Goal: Answer question/provide support

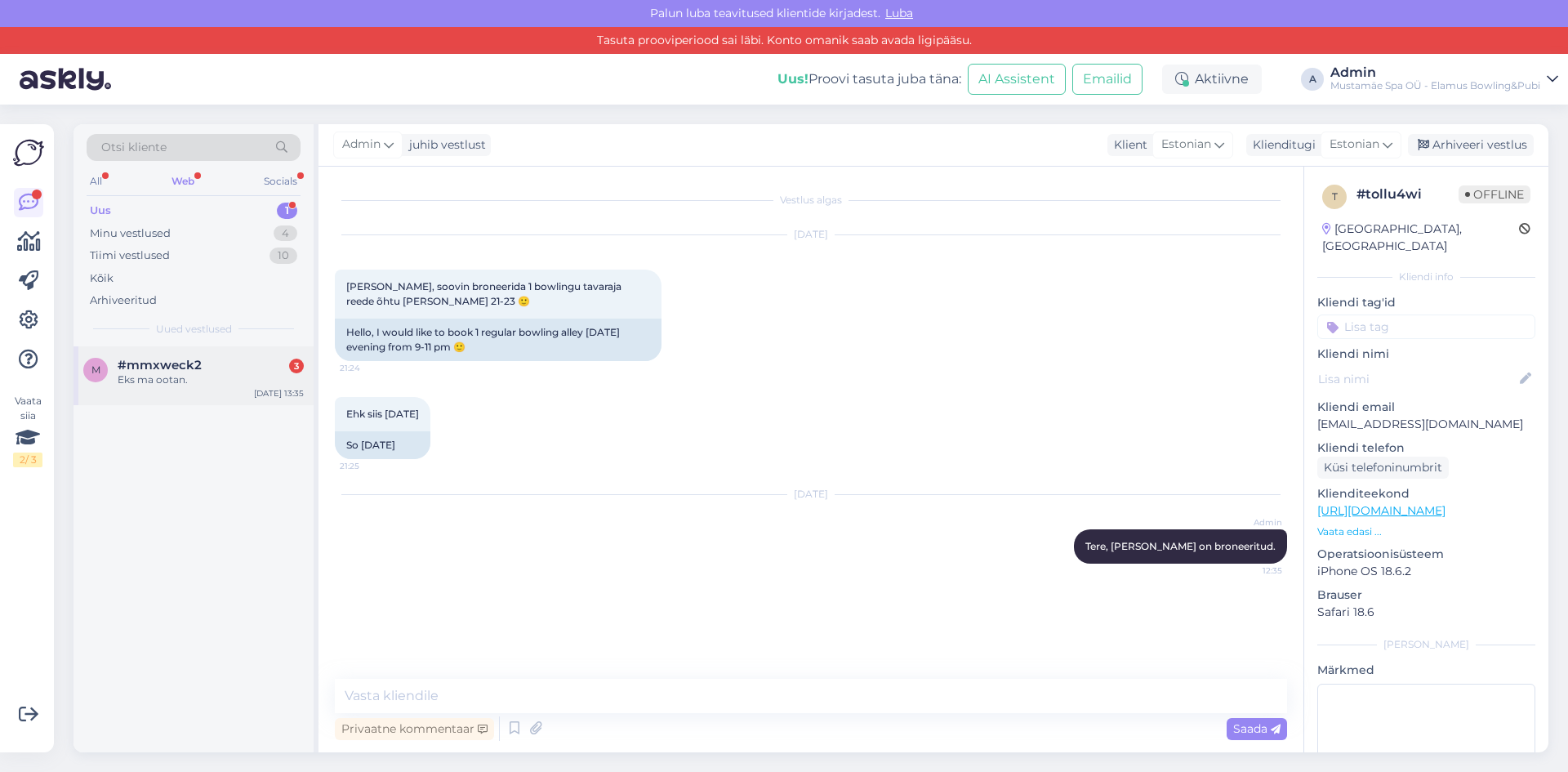
click at [184, 373] on div "Eks ma ootan." at bounding box center [210, 380] width 186 height 15
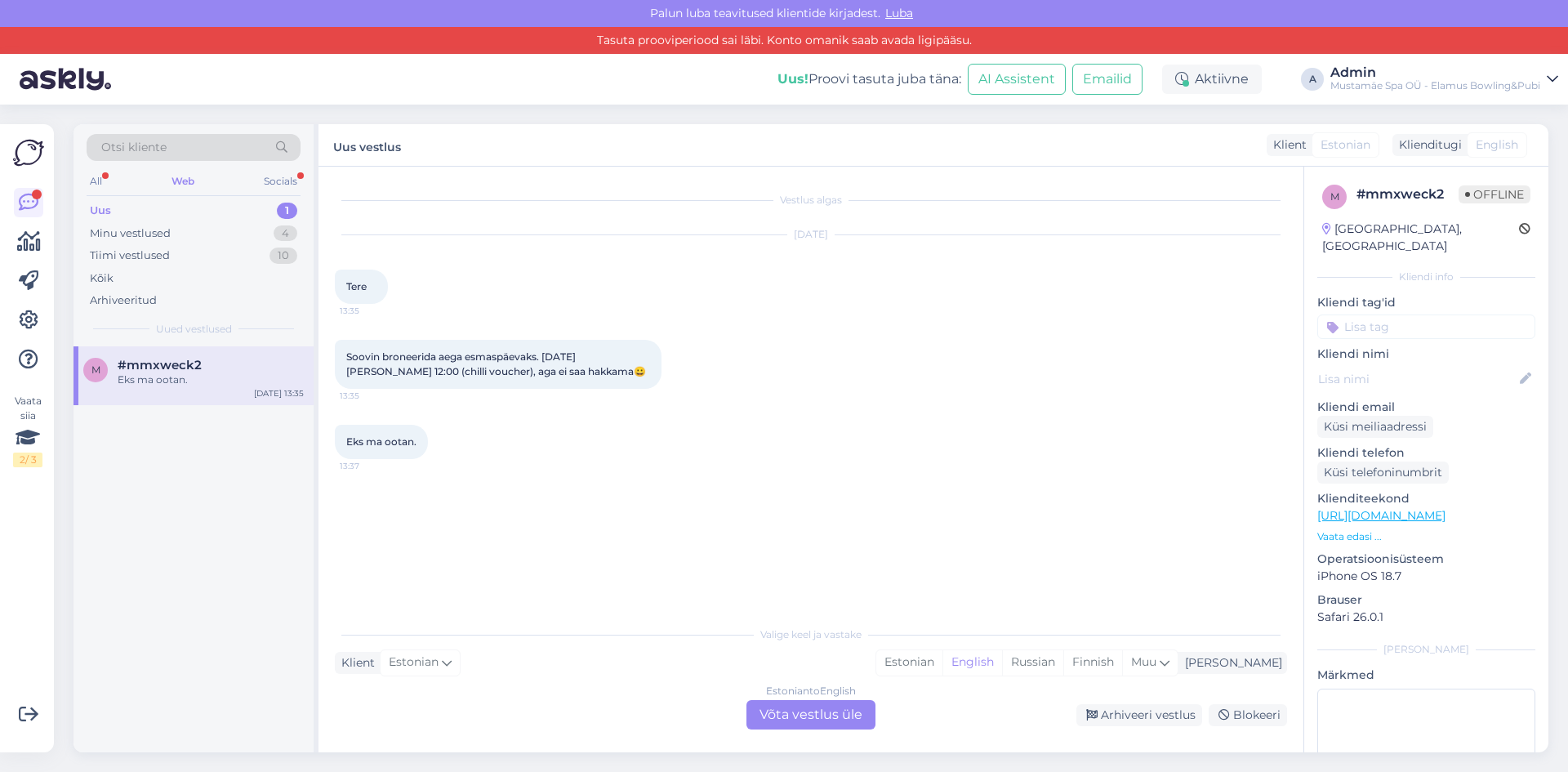
click at [1333, 346] on p "Kliendi nimi" at bounding box center [1426, 354] width 218 height 17
click at [1412, 346] on p "Kliendi nimi" at bounding box center [1426, 354] width 218 height 17
click at [773, 721] on div "Estonian to English Võta vestlus üle" at bounding box center [810, 715] width 129 height 29
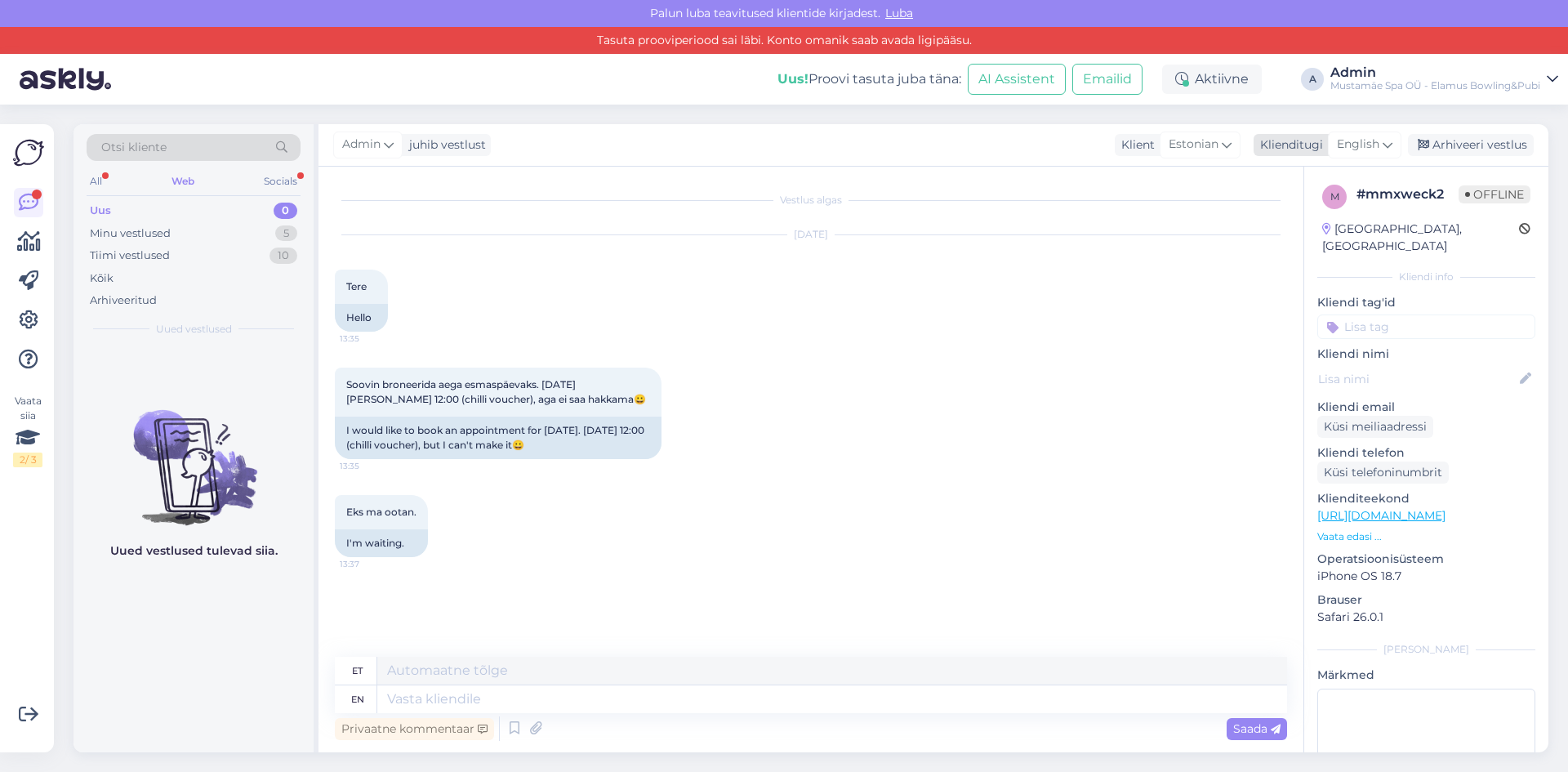
click at [1347, 139] on span "English" at bounding box center [1357, 144] width 42 height 18
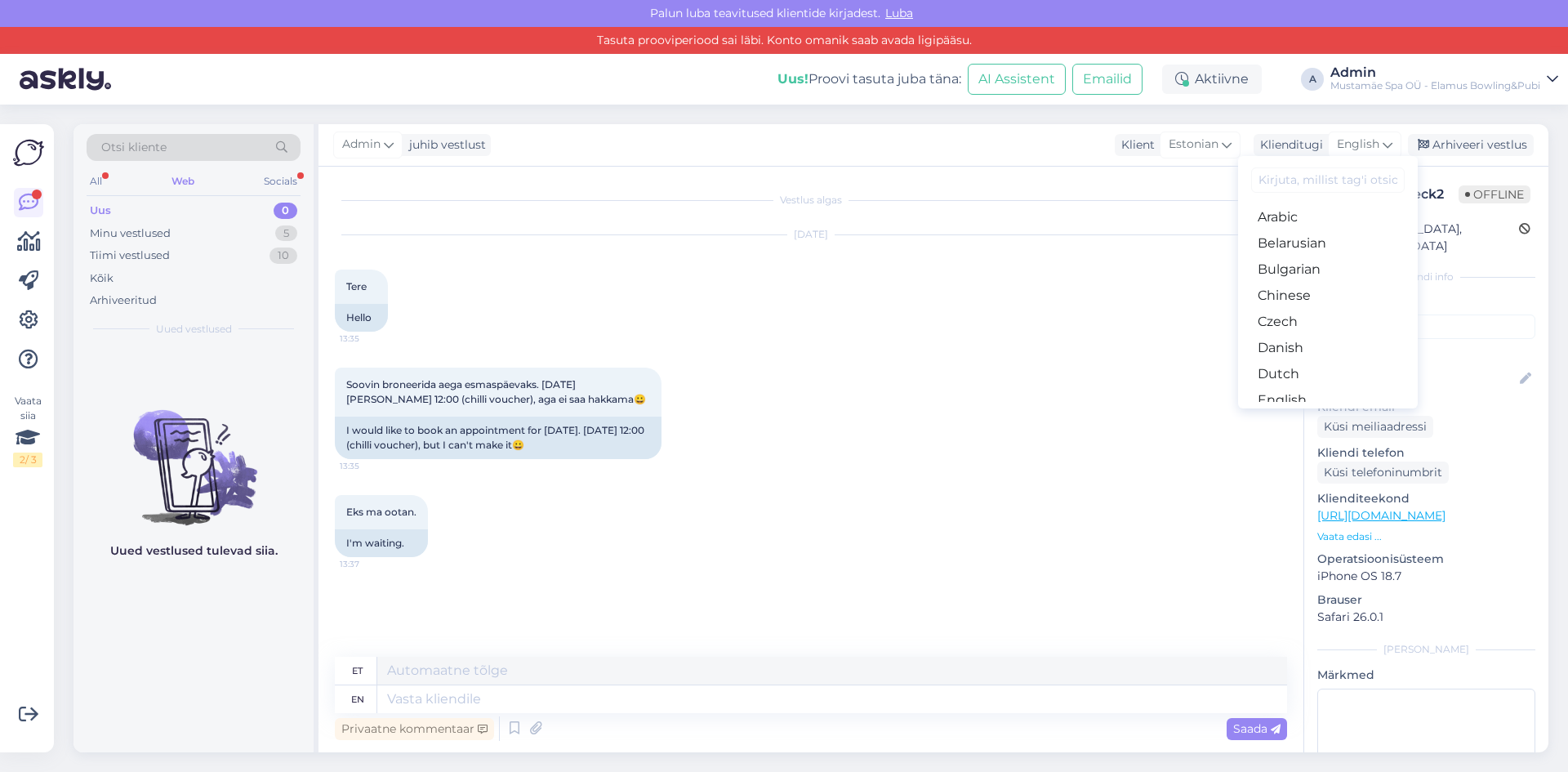
click at [1291, 413] on link "Estonian" at bounding box center [1328, 426] width 180 height 26
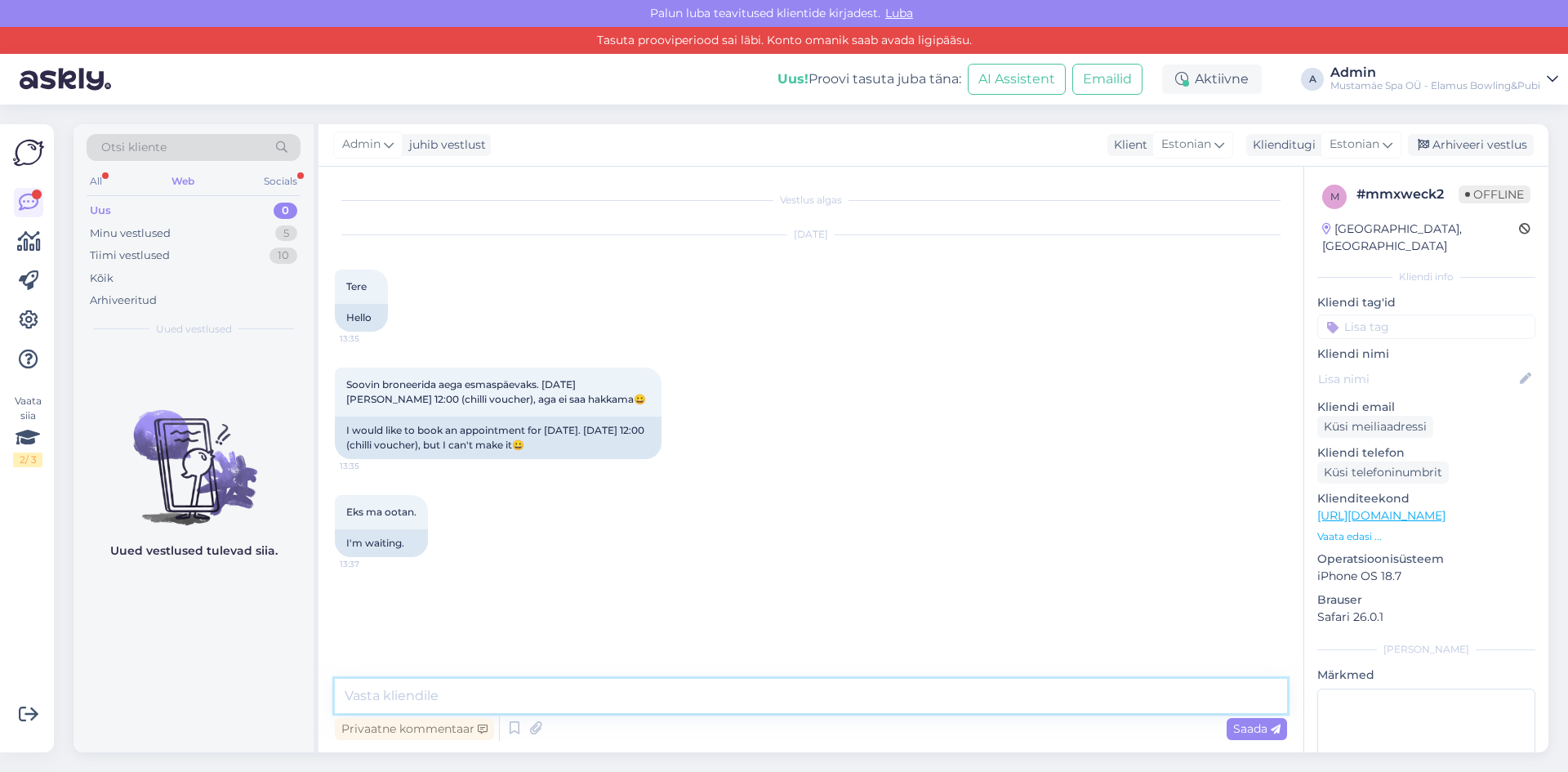
click at [723, 708] on textarea at bounding box center [810, 696] width 952 height 35
type textarea "Tere, kelle nimele broneering tuleb?"
click at [1240, 732] on span "Saada" at bounding box center [1256, 728] width 48 height 15
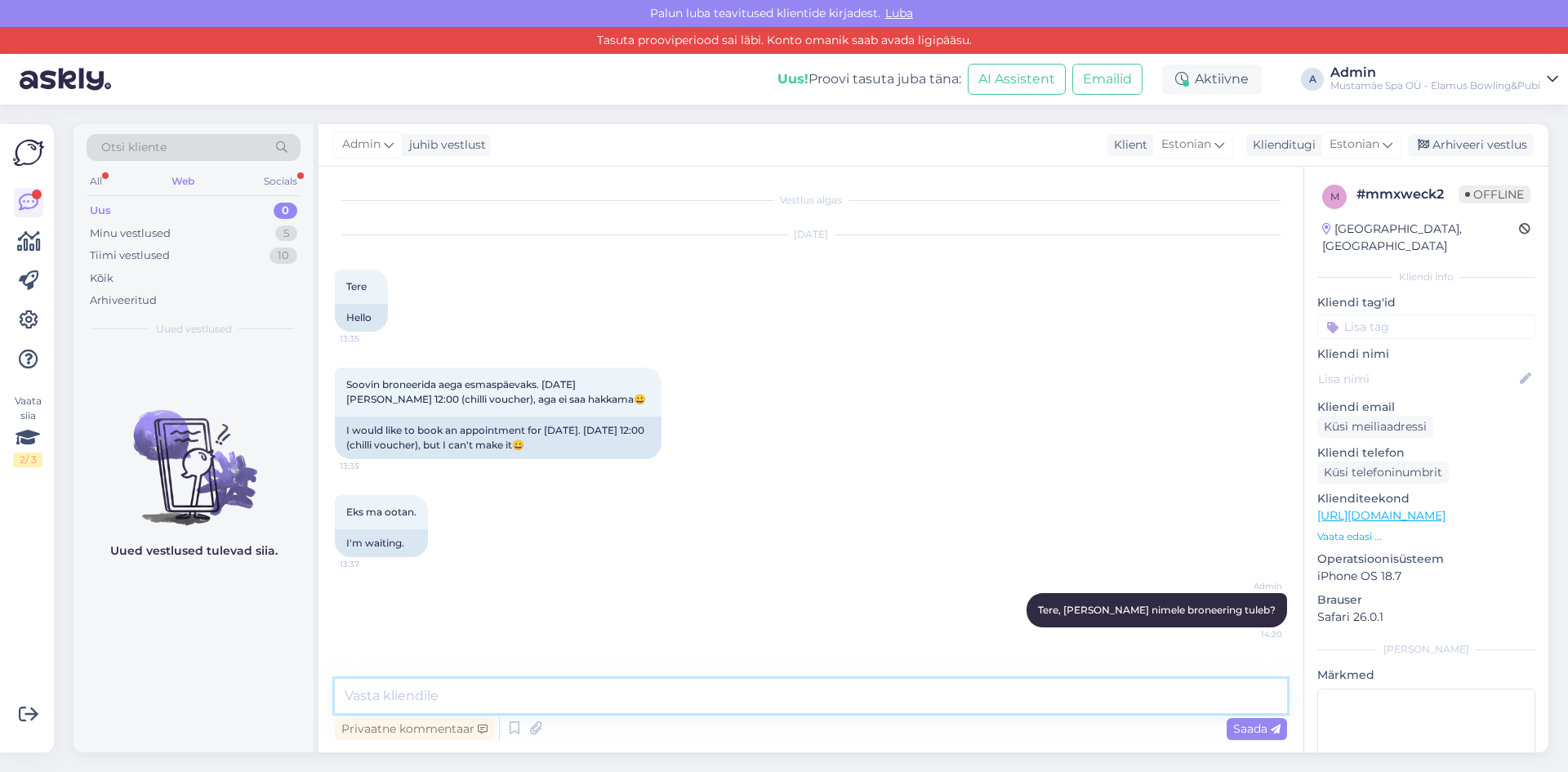
click at [951, 699] on textarea at bounding box center [810, 696] width 952 height 35
click at [214, 228] on div "Minu vestlused 5" at bounding box center [194, 233] width 214 height 22
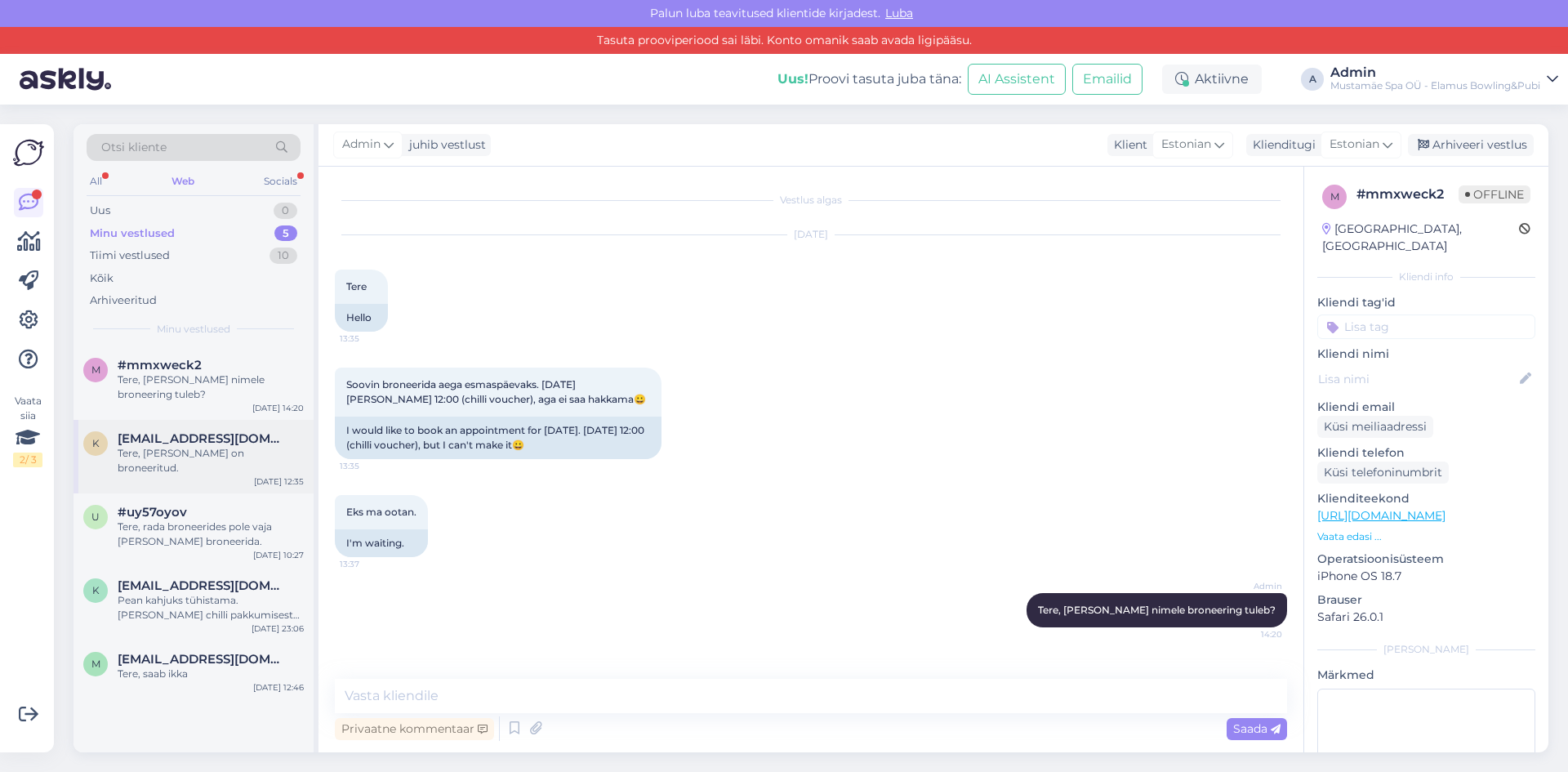
click at [223, 446] on div "Tere, Teie rada on broneeritud." at bounding box center [210, 461] width 186 height 29
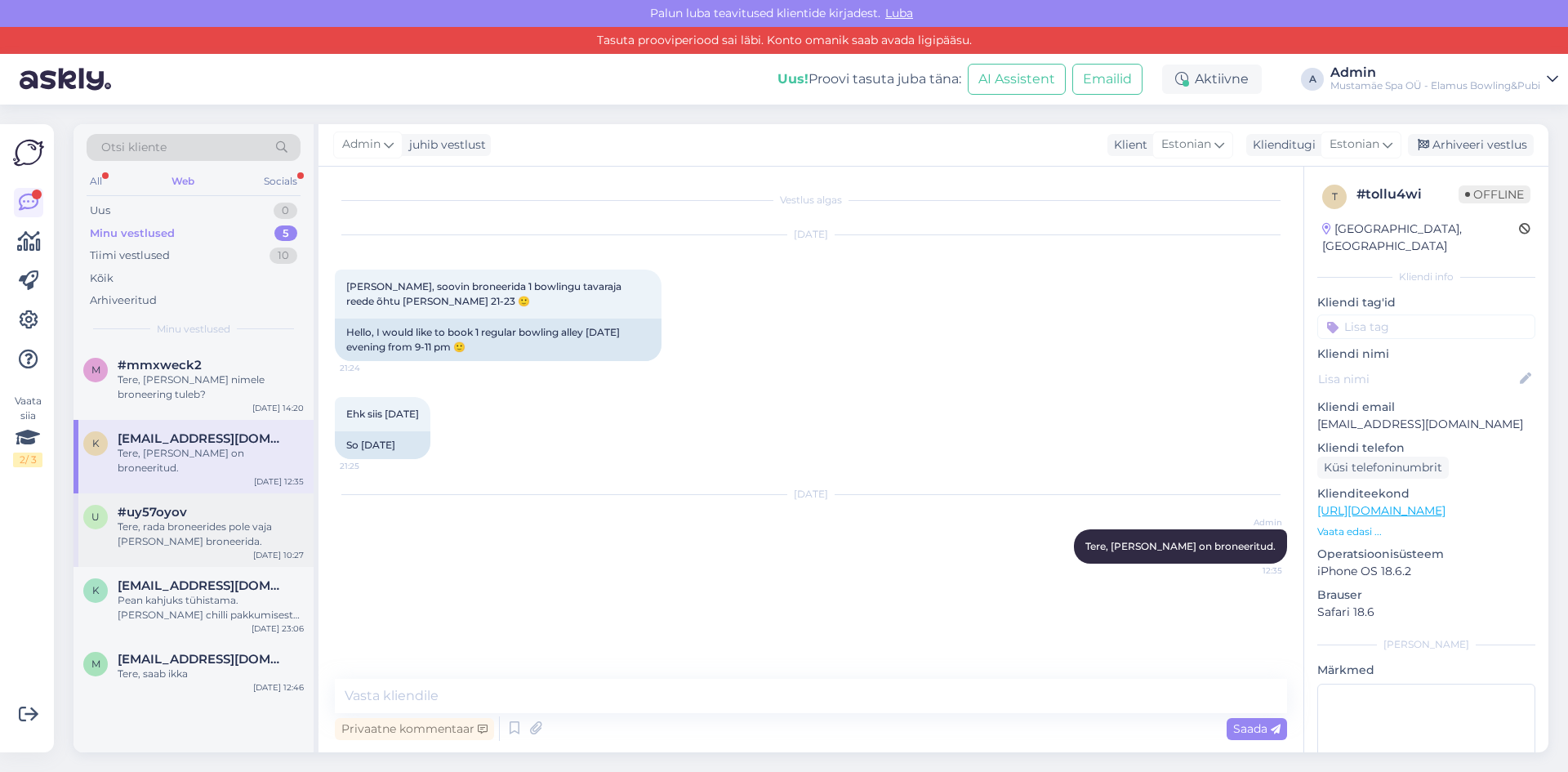
click at [213, 520] on div "Tere, rada broneerides pole vaja eraldi lauda broneerida." at bounding box center [210, 534] width 186 height 29
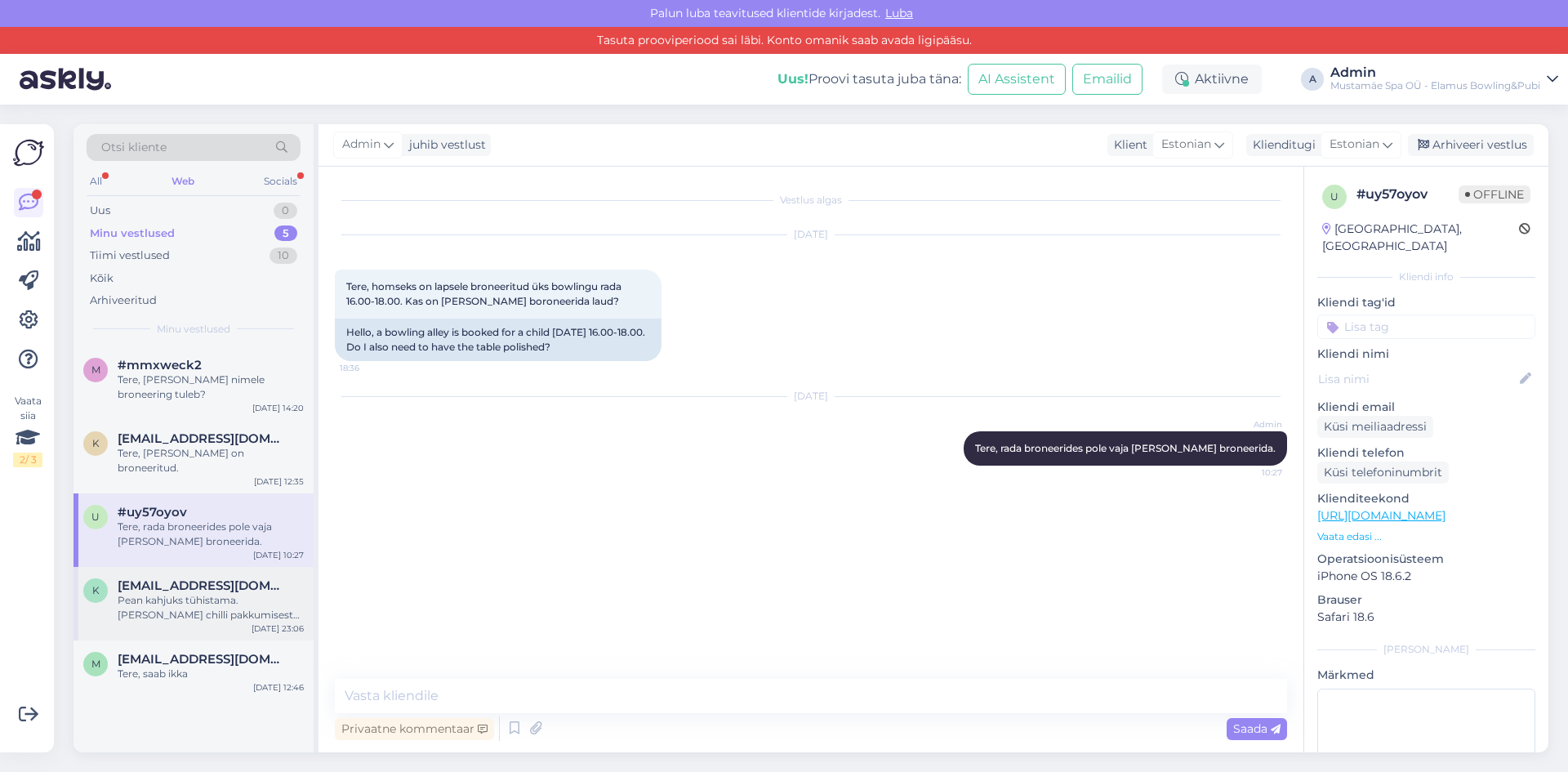
click at [183, 593] on div "Pean kahjuks tühistama. Sain chilli pakkumisest alguses valesti aru. Vabandan :/" at bounding box center [210, 608] width 186 height 29
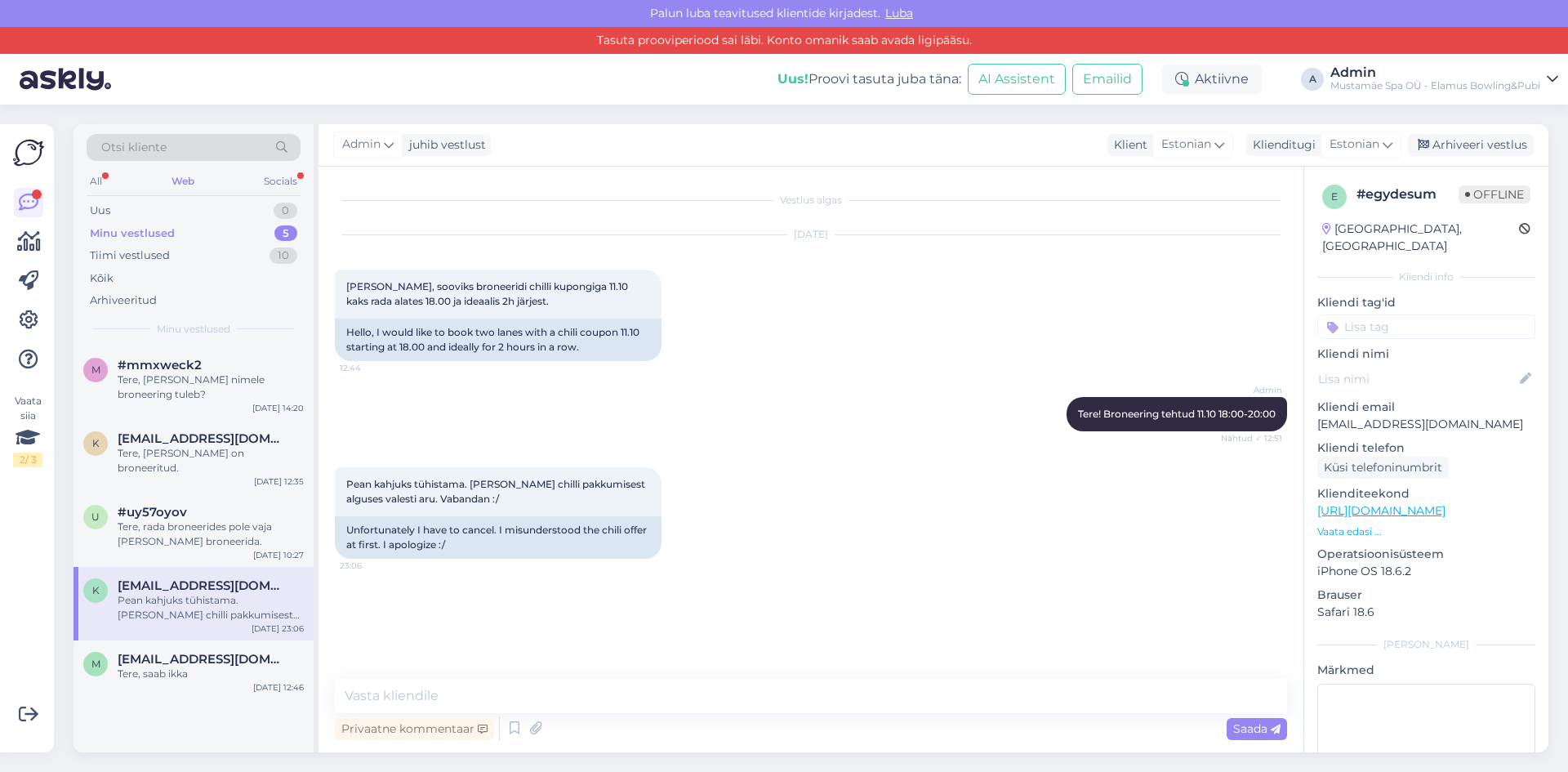
click at [143, 237] on div "Minu vestlused" at bounding box center [132, 233] width 85 height 16
click at [163, 233] on div "Minu vestlused" at bounding box center [132, 233] width 85 height 16
click at [163, 214] on div "Uus 0" at bounding box center [194, 210] width 214 height 22
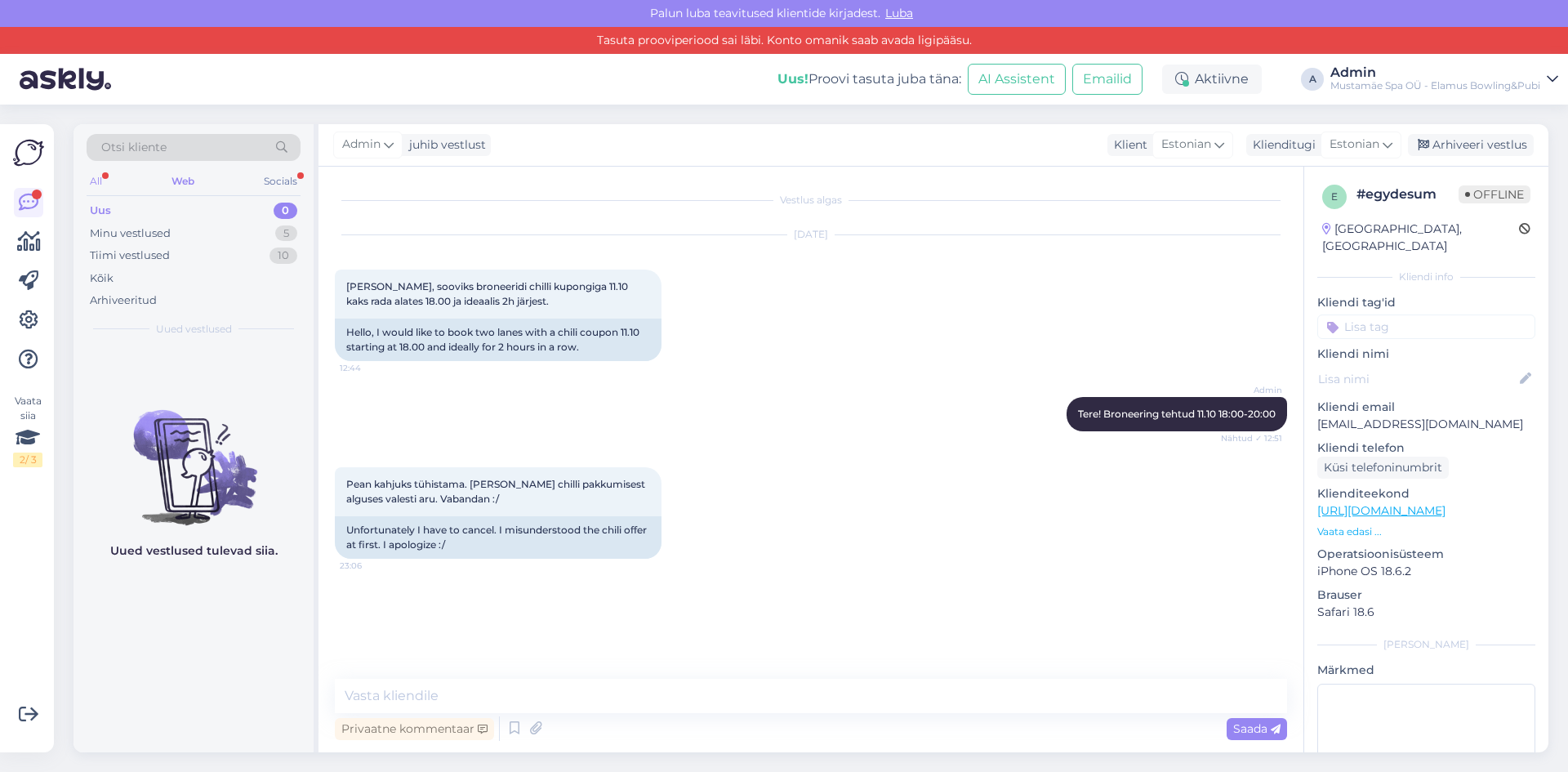
click at [93, 183] on div "All" at bounding box center [96, 181] width 19 height 22
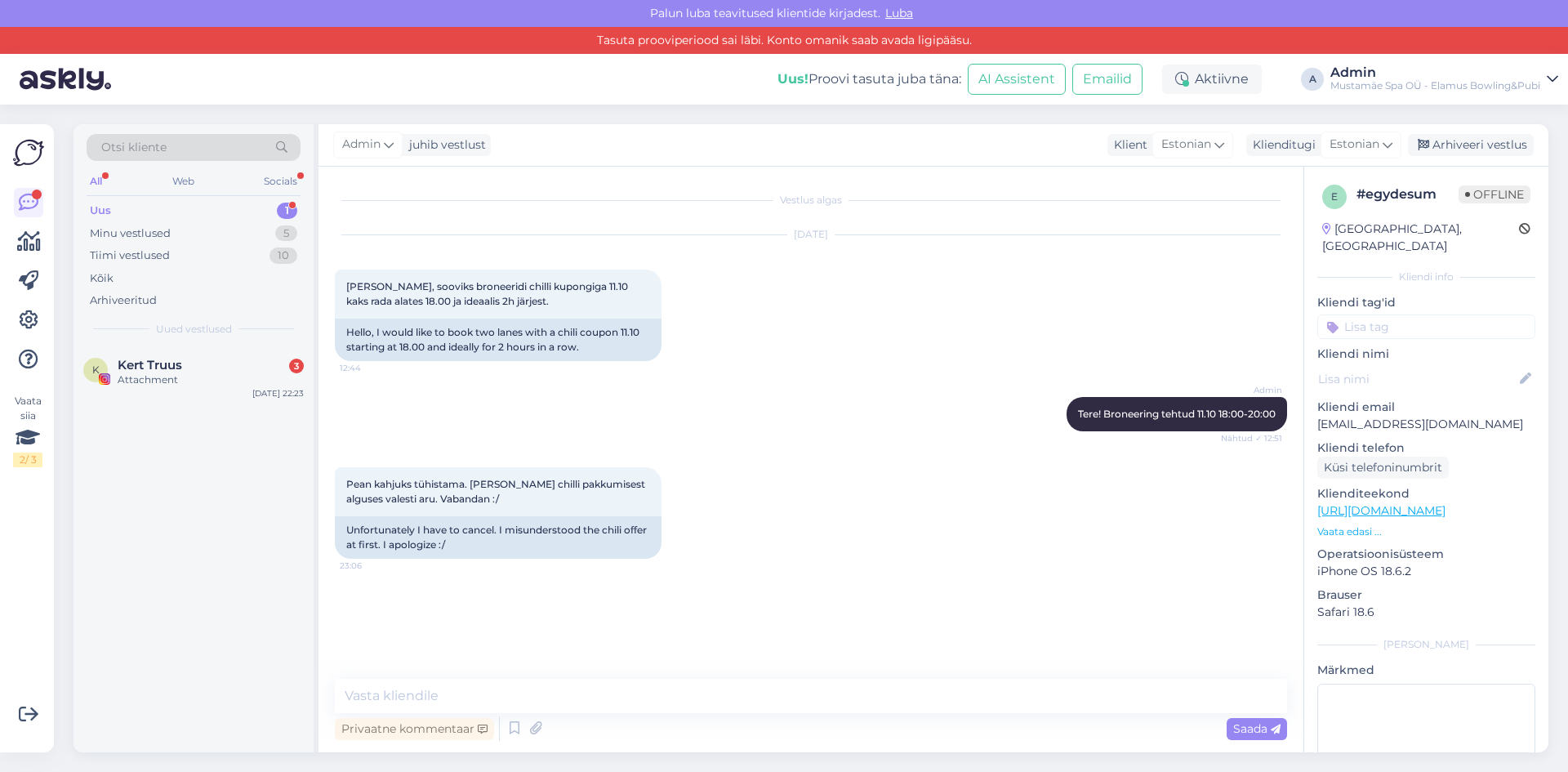
click at [138, 208] on div "Uus 1" at bounding box center [194, 210] width 214 height 22
click at [197, 366] on div "Kert Truus 3" at bounding box center [210, 365] width 186 height 15
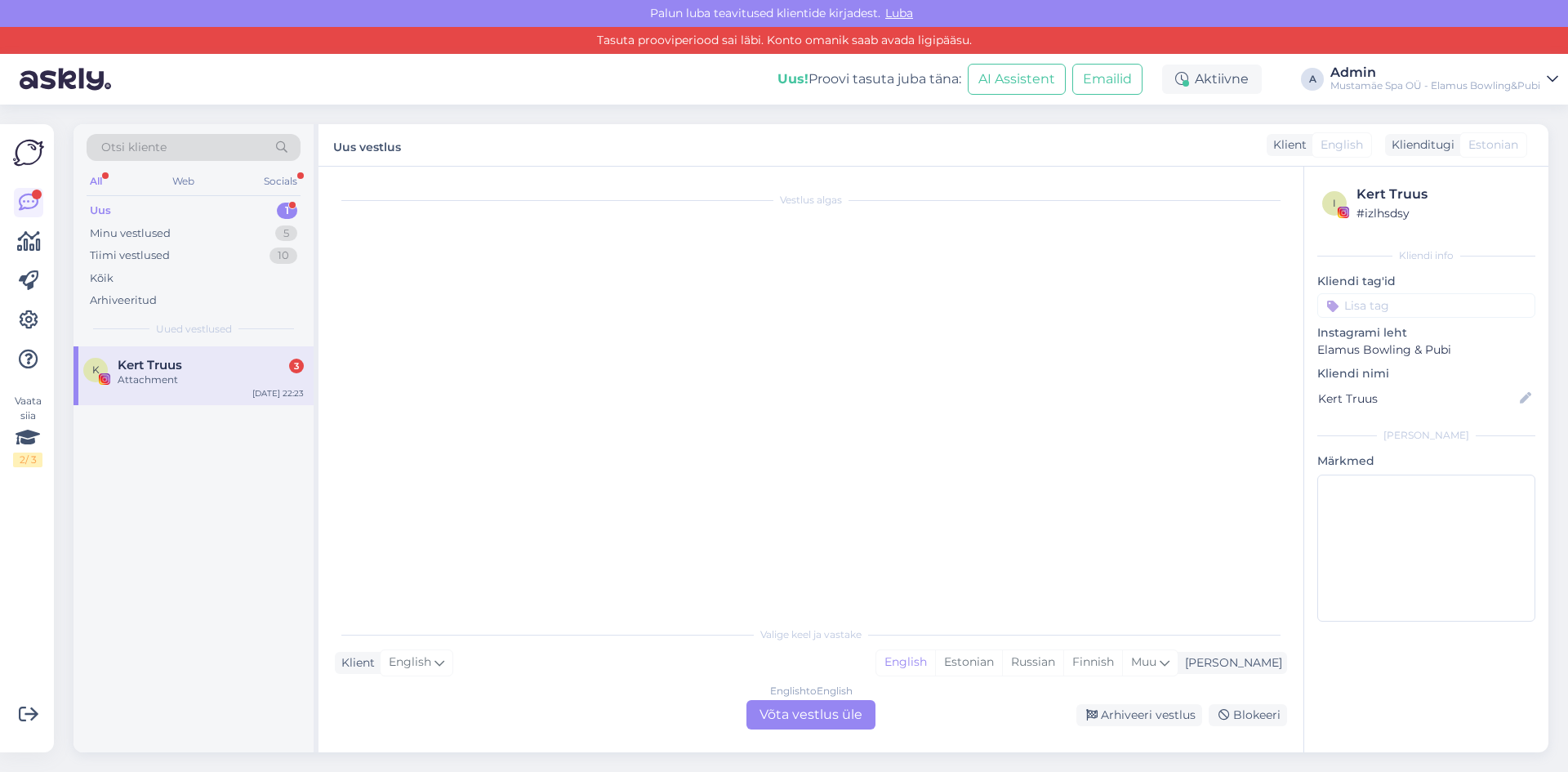
click at [97, 213] on div "Uus" at bounding box center [100, 210] width 22 height 16
click at [176, 184] on div "Web" at bounding box center [183, 181] width 29 height 22
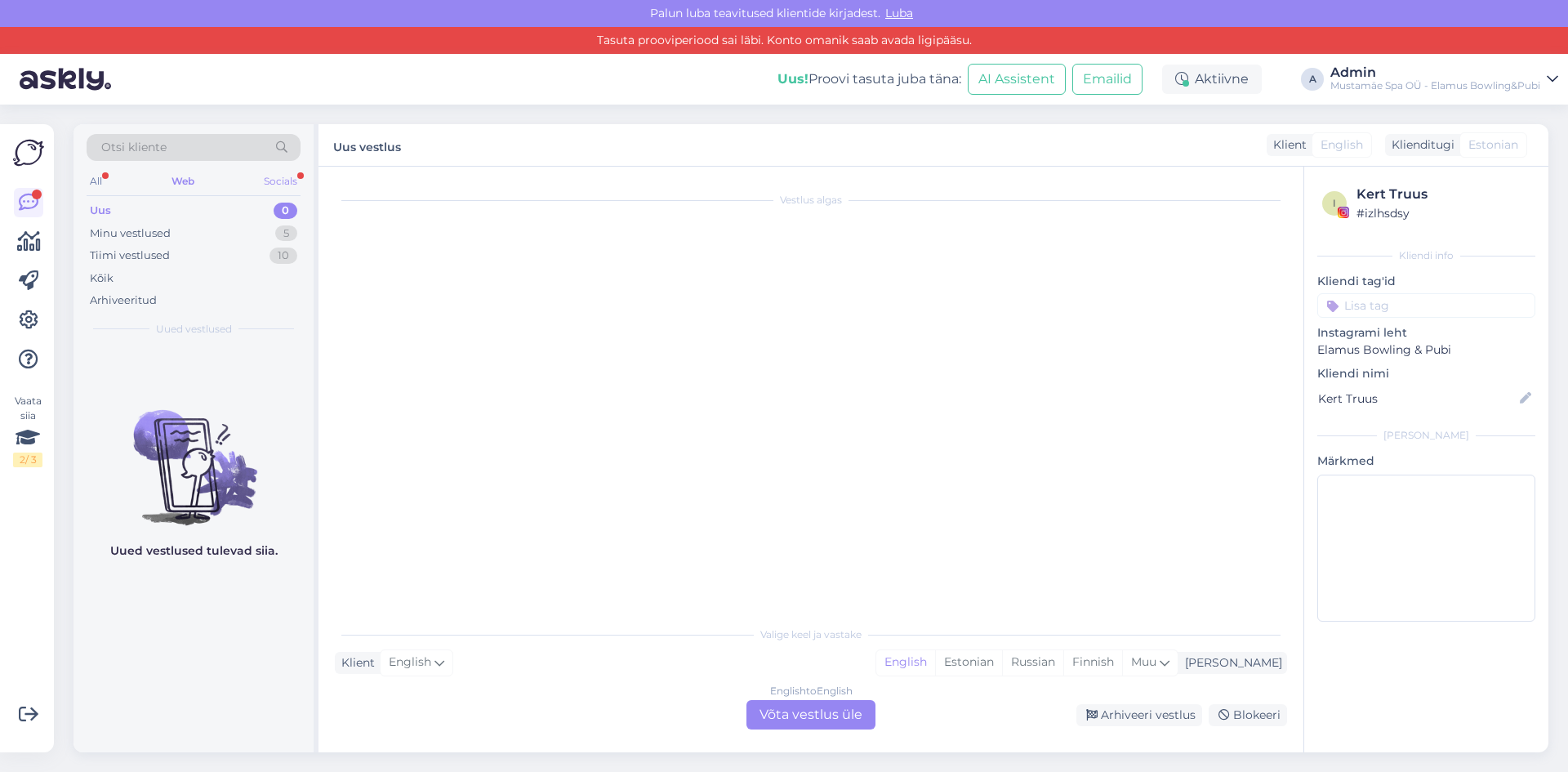
click at [273, 181] on div "Socials" at bounding box center [280, 181] width 40 height 22
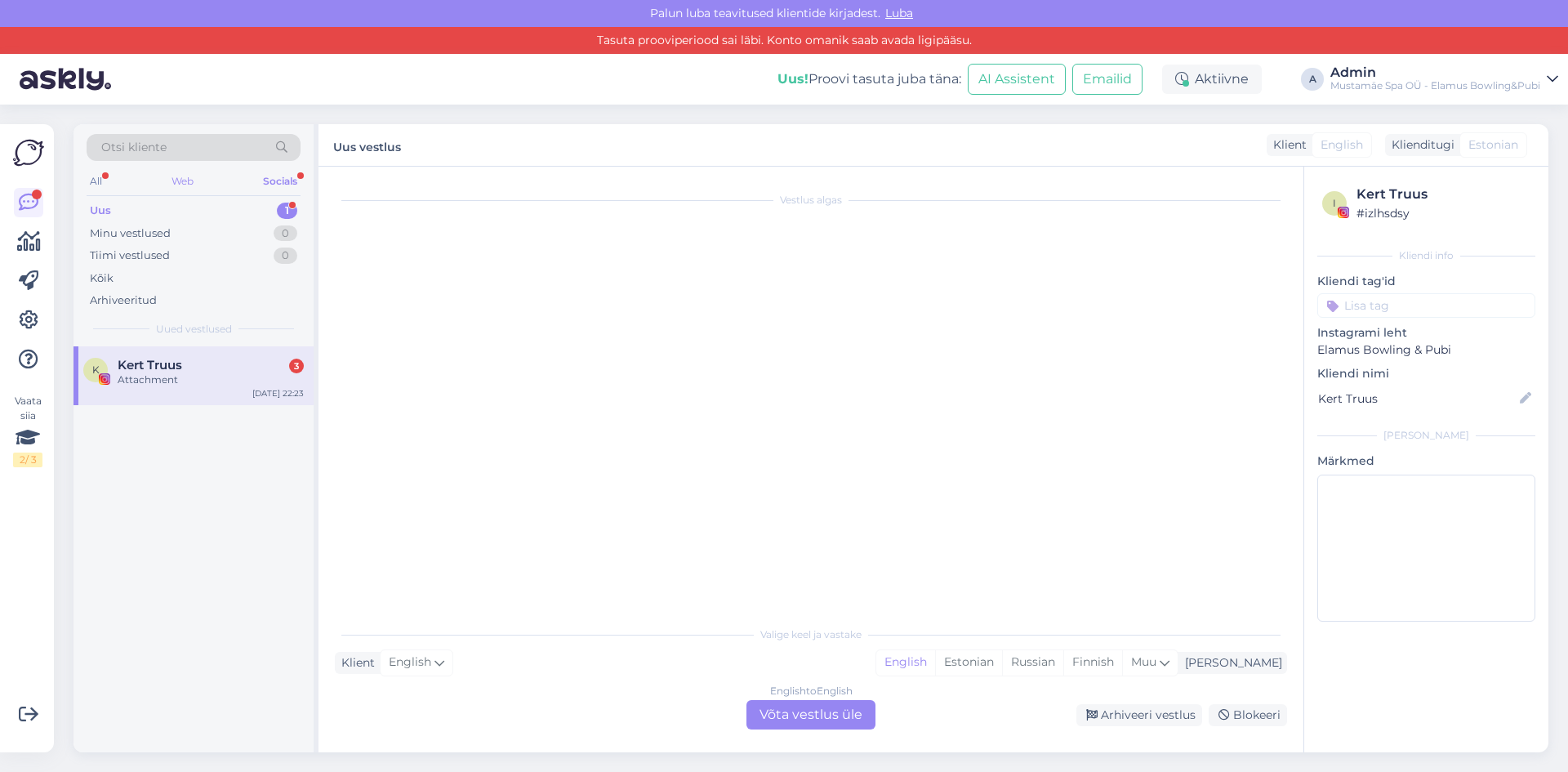
click at [182, 179] on div "Web" at bounding box center [182, 181] width 29 height 22
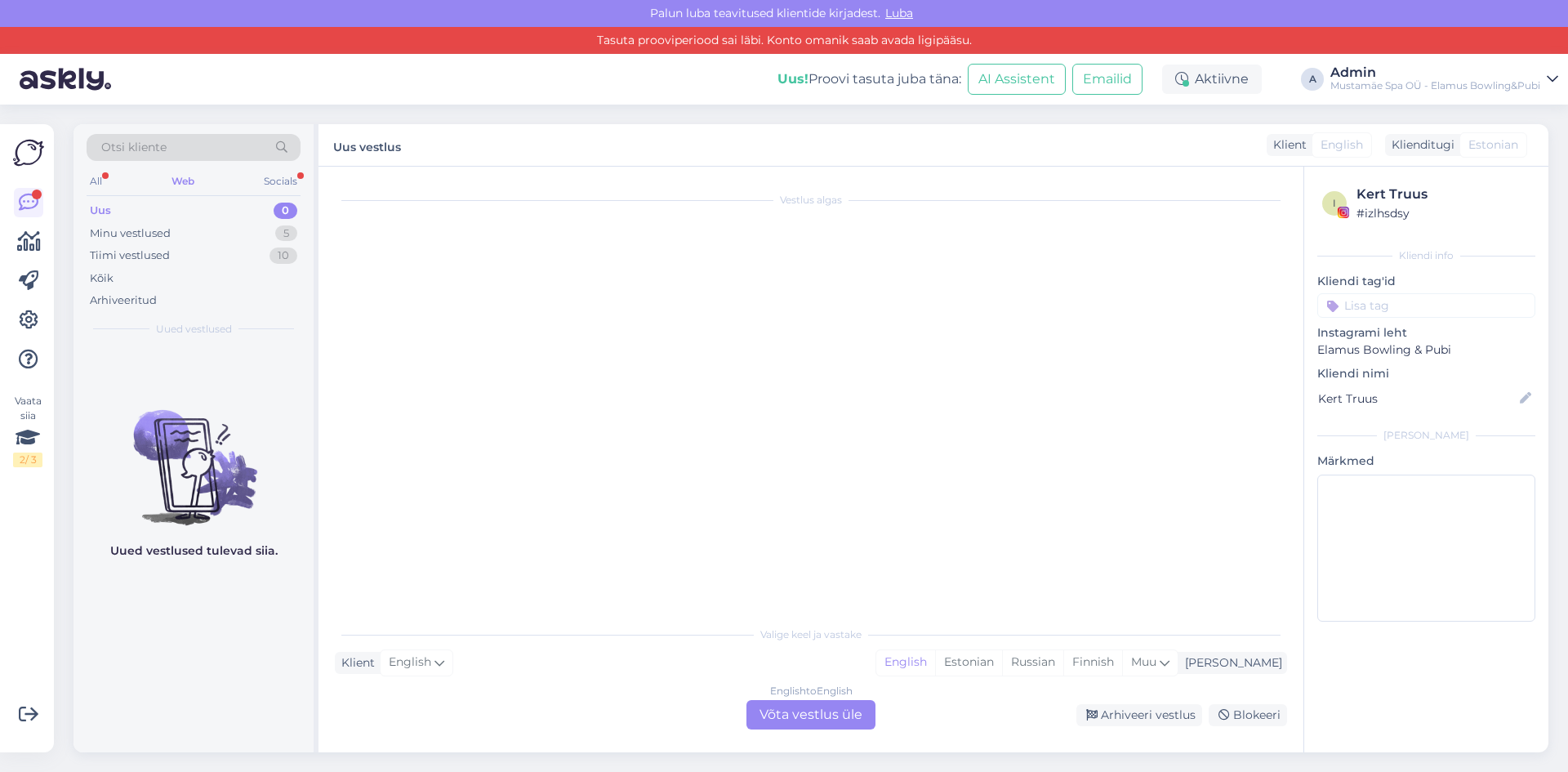
click at [239, 207] on div "Uus 0" at bounding box center [194, 210] width 214 height 22
